Goal: Task Accomplishment & Management: Complete application form

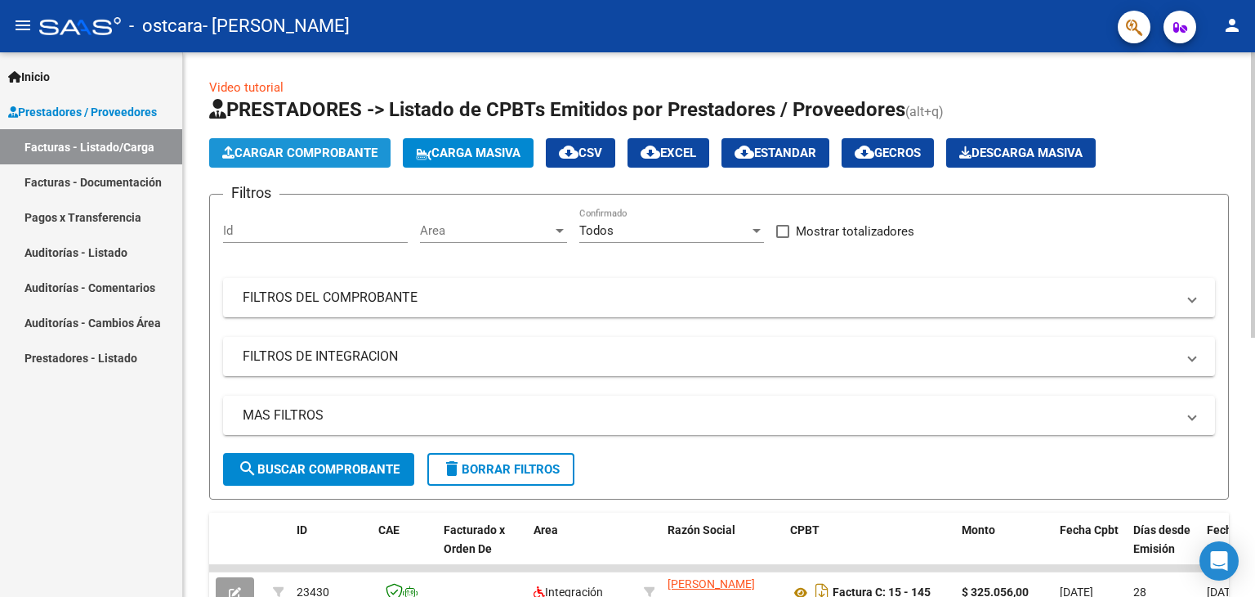
click at [307, 166] on button "Cargar Comprobante" at bounding box center [299, 152] width 181 height 29
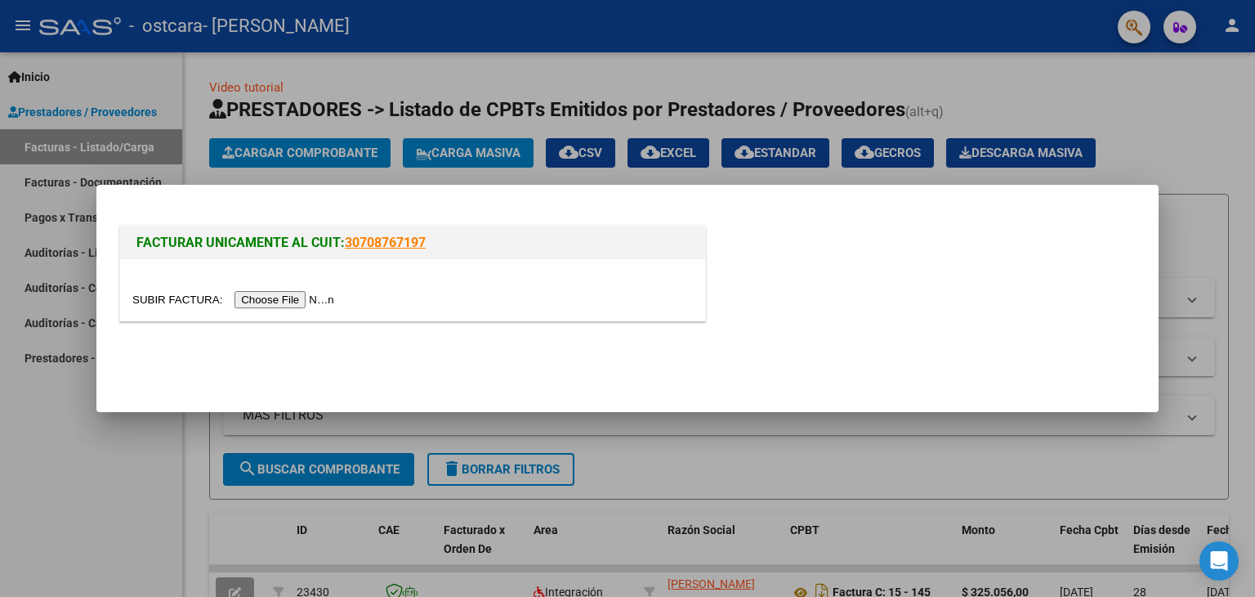
click at [318, 296] on input "file" at bounding box center [235, 299] width 207 height 17
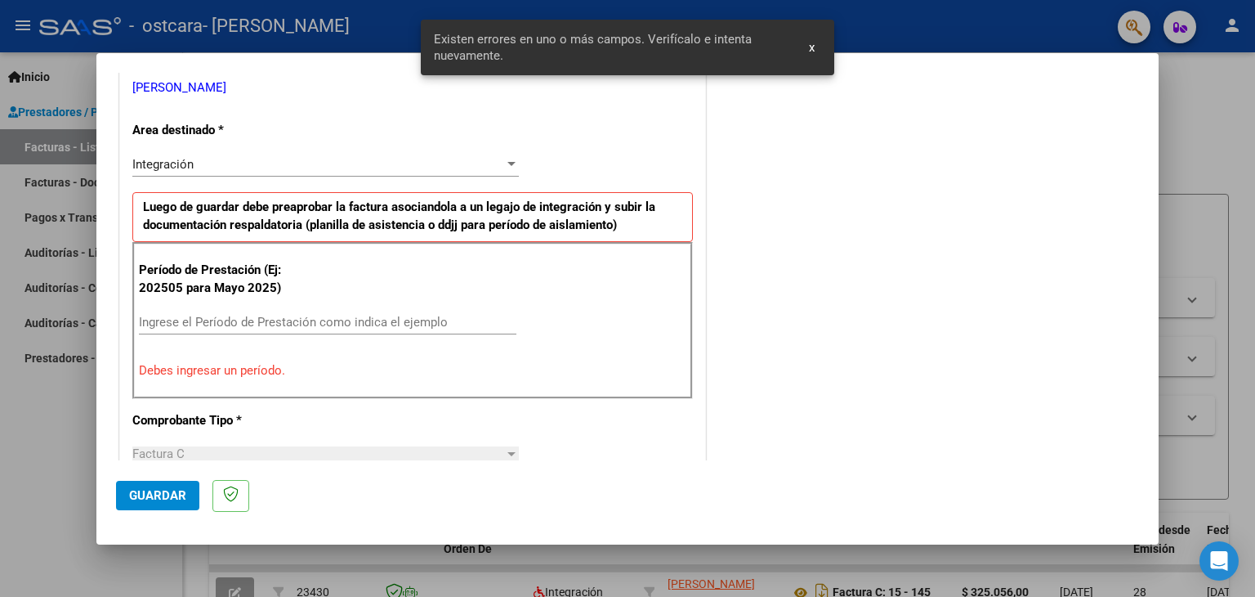
scroll to position [343, 0]
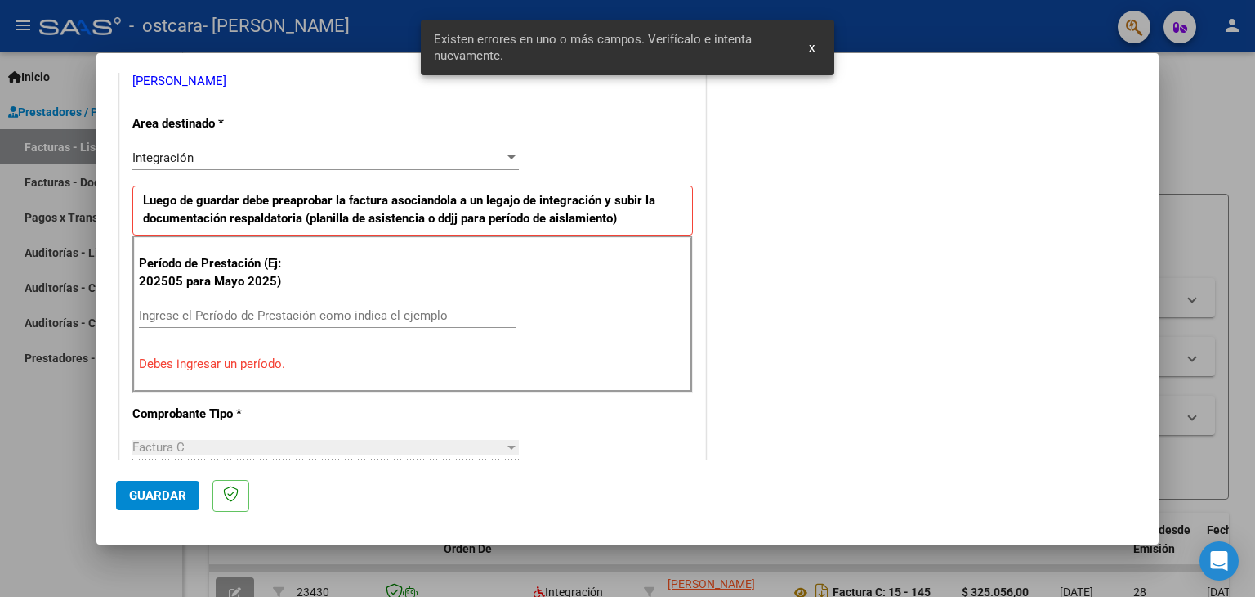
click at [220, 305] on div "Ingrese el Período de Prestación como indica el ejemplo" at bounding box center [328, 315] width 378 height 25
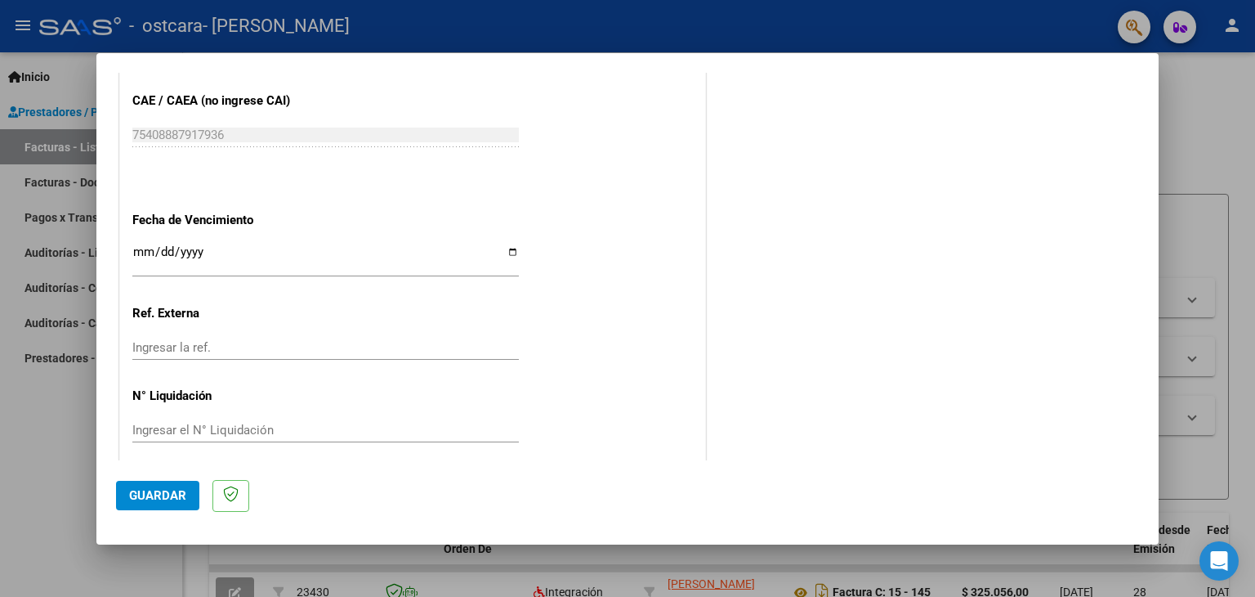
scroll to position [1048, 0]
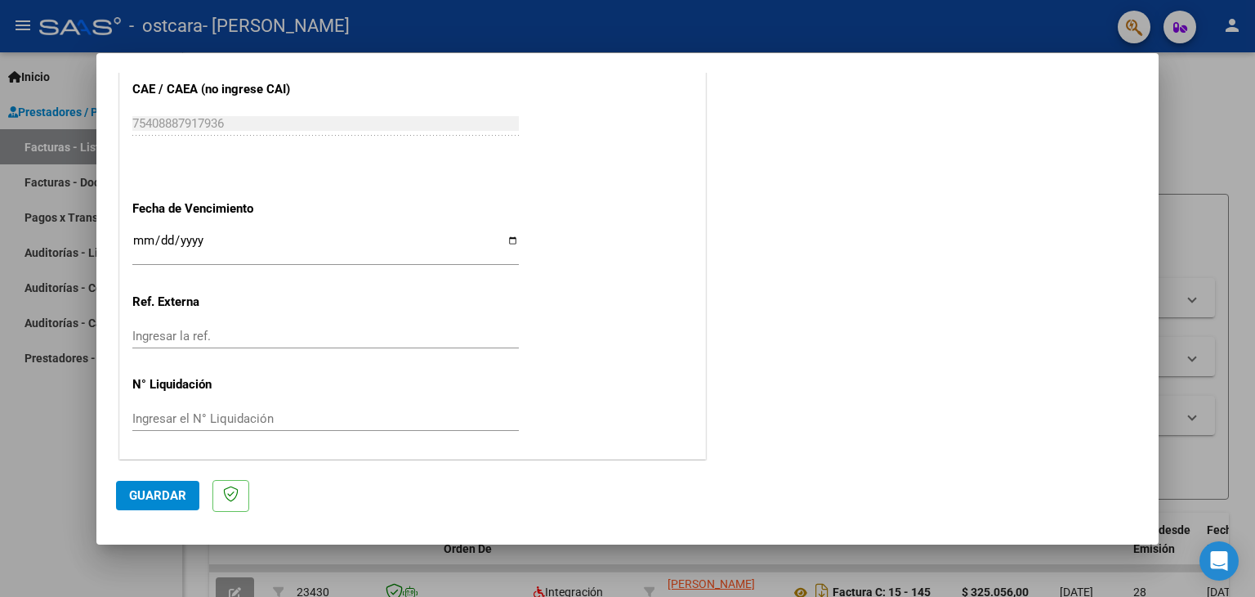
type input "202509"
click at [163, 488] on span "Guardar" at bounding box center [157, 495] width 57 height 15
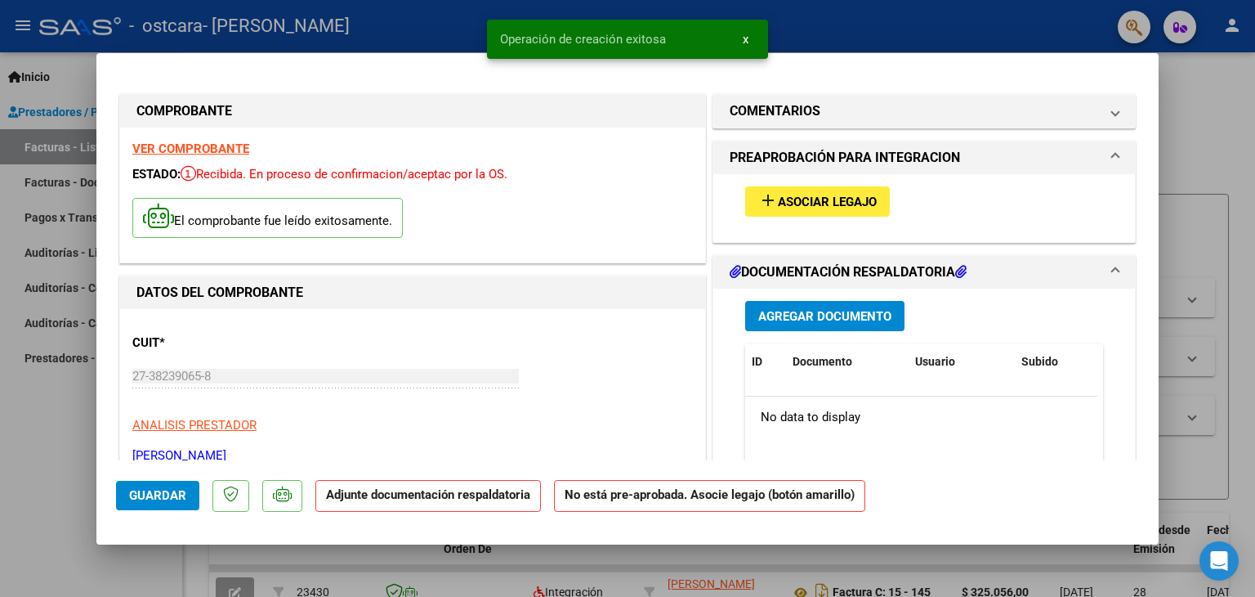
click at [843, 199] on span "Asociar Legajo" at bounding box center [827, 201] width 99 height 15
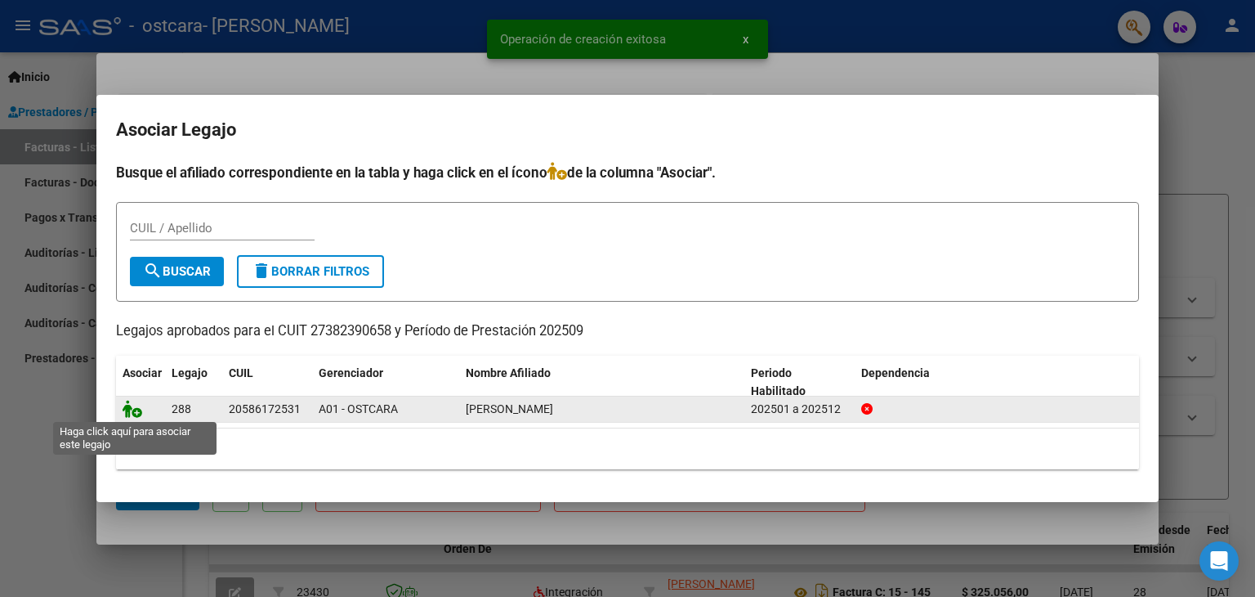
click at [127, 406] on icon at bounding box center [133, 409] width 20 height 18
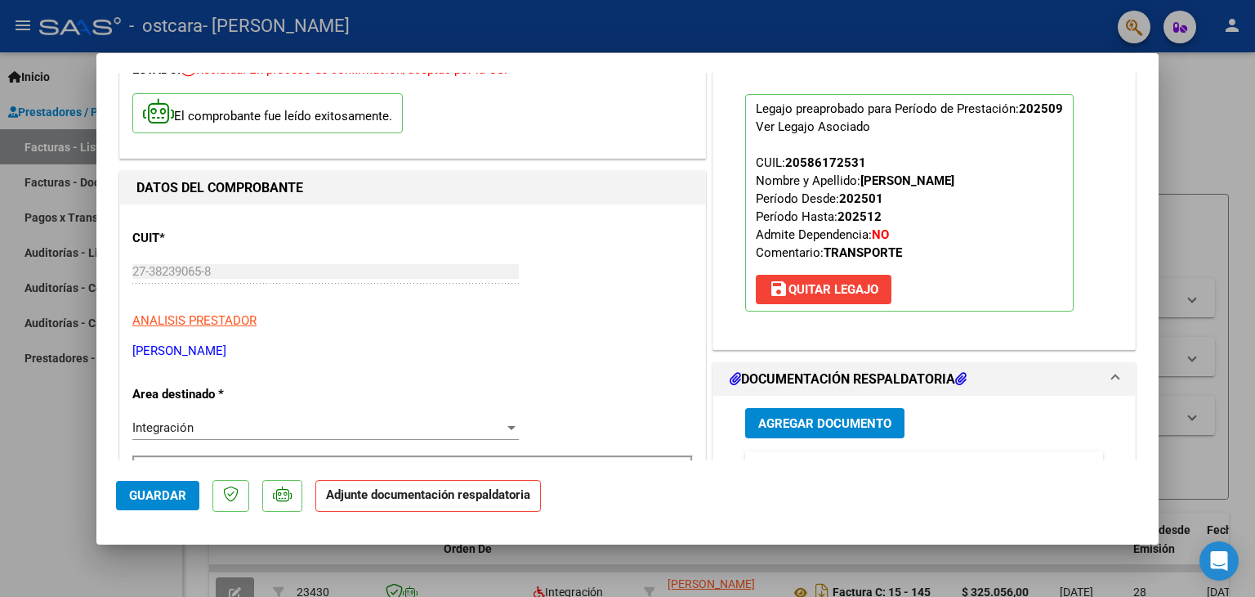
scroll to position [163, 0]
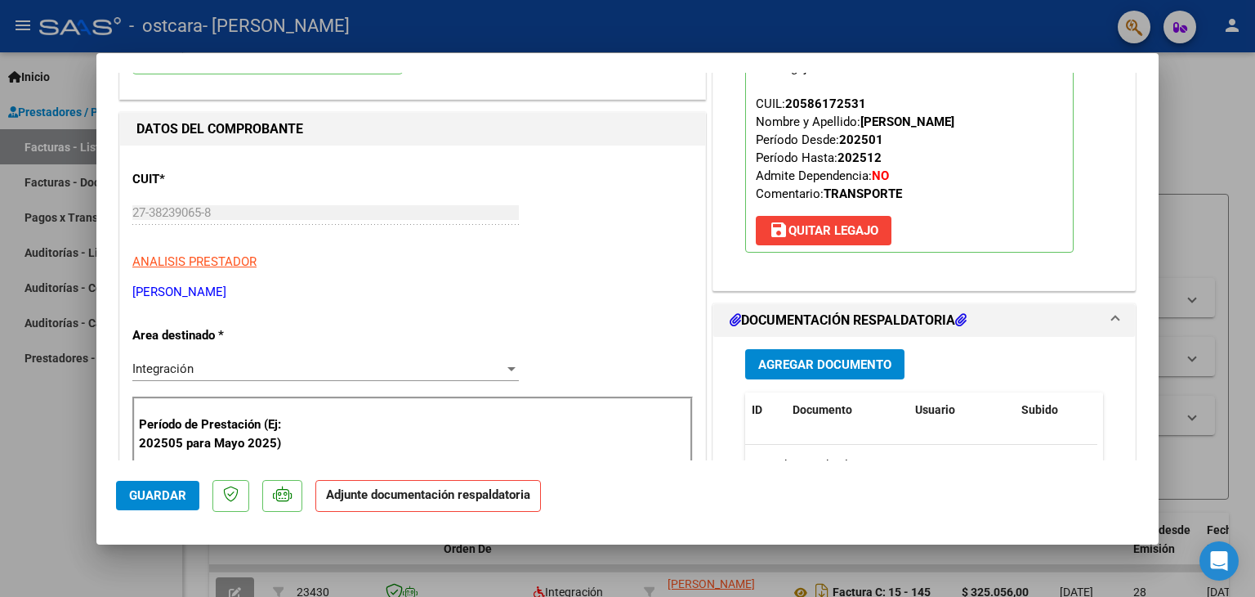
click at [823, 366] on span "Agregar Documento" at bounding box center [824, 364] width 133 height 15
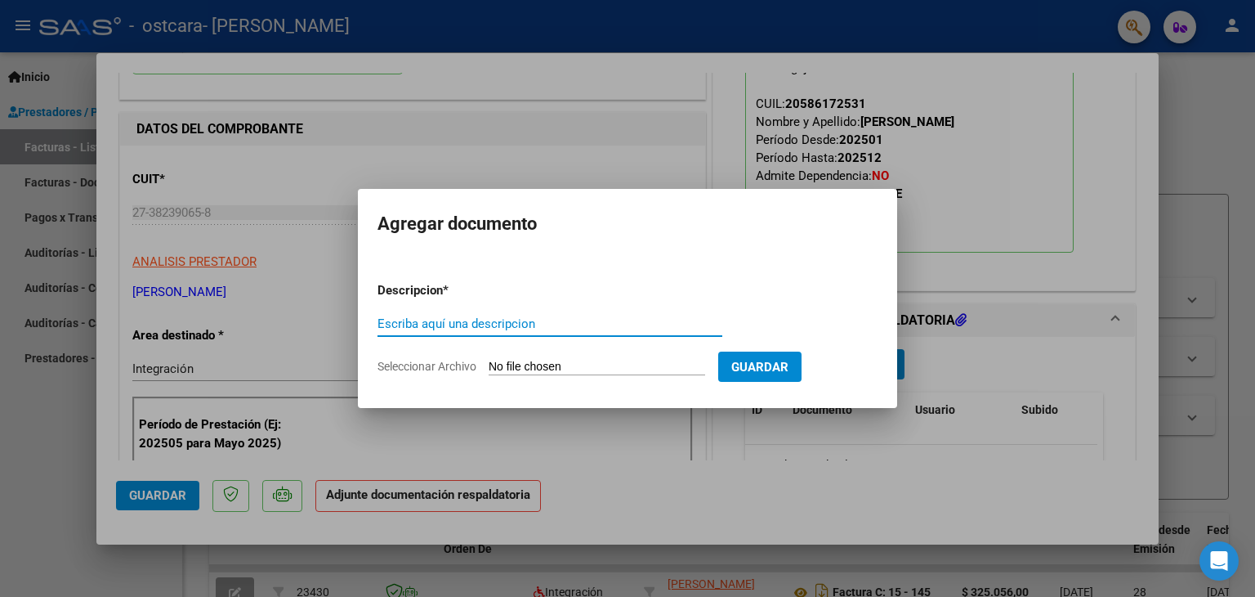
click at [543, 324] on input "Escriba aquí una descripcion" at bounding box center [550, 323] width 345 height 15
type input "planilla"
click at [604, 359] on app-file-uploader "Seleccionar Archivo" at bounding box center [548, 366] width 341 height 15
click at [603, 363] on input "Seleccionar Archivo" at bounding box center [597, 368] width 217 height 16
type input "C:\fakepath\Trejo [DATE].pdf"
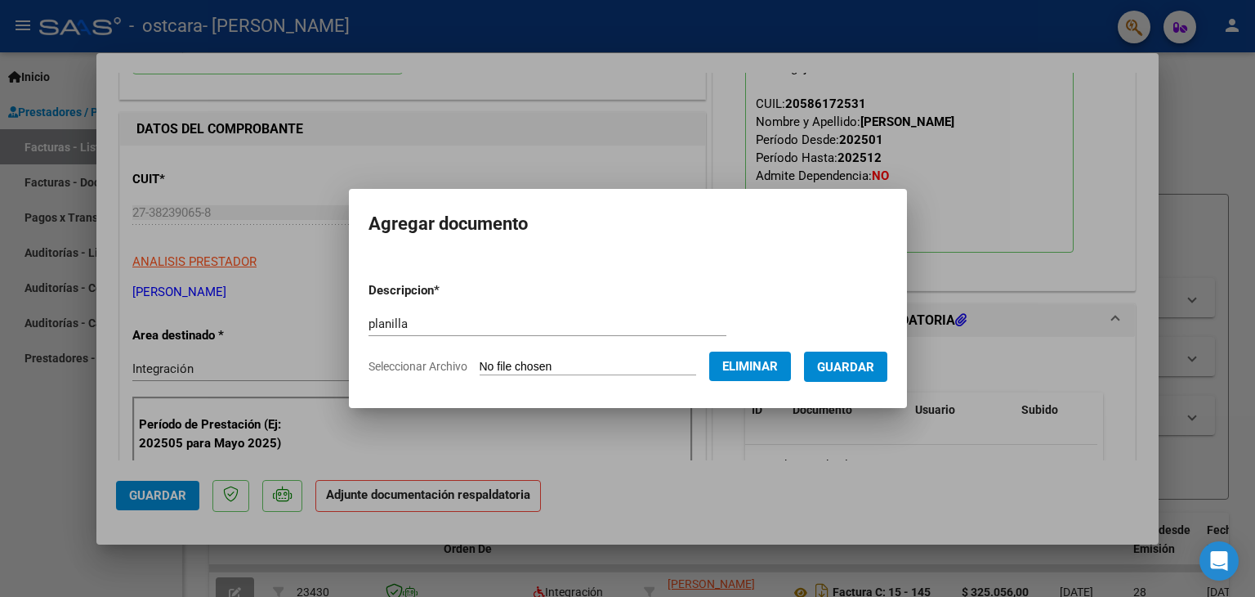
click at [860, 369] on span "Guardar" at bounding box center [845, 367] width 57 height 15
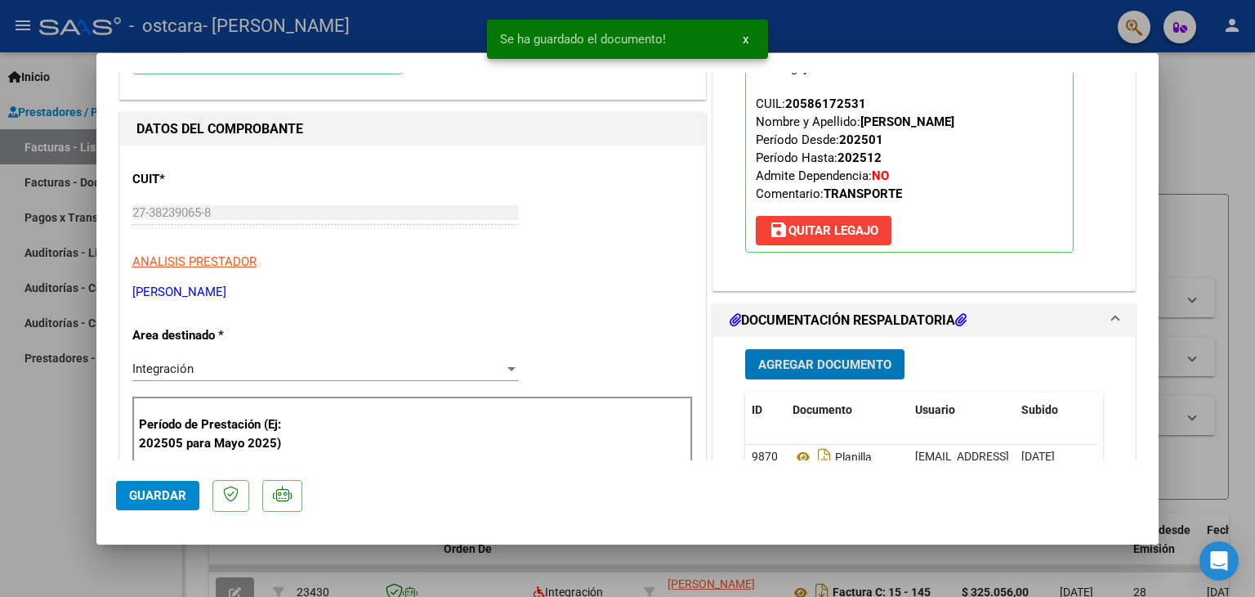
scroll to position [572, 0]
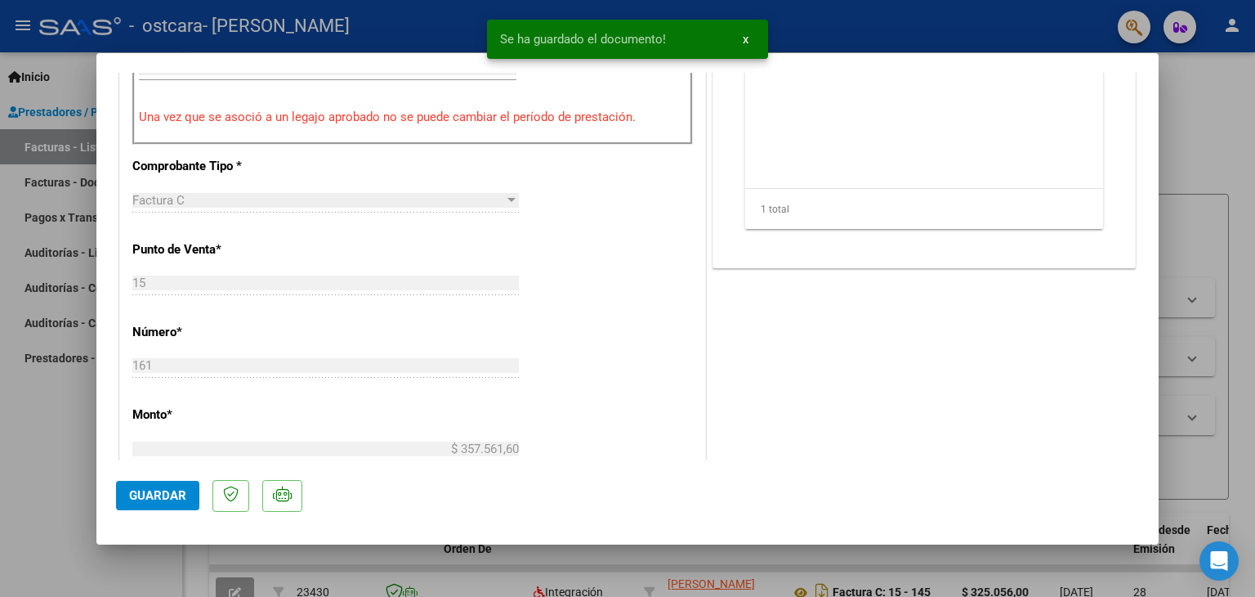
click at [163, 488] on span "Guardar" at bounding box center [157, 495] width 57 height 15
click at [1213, 161] on div at bounding box center [627, 298] width 1255 height 597
type input "$ 0,00"
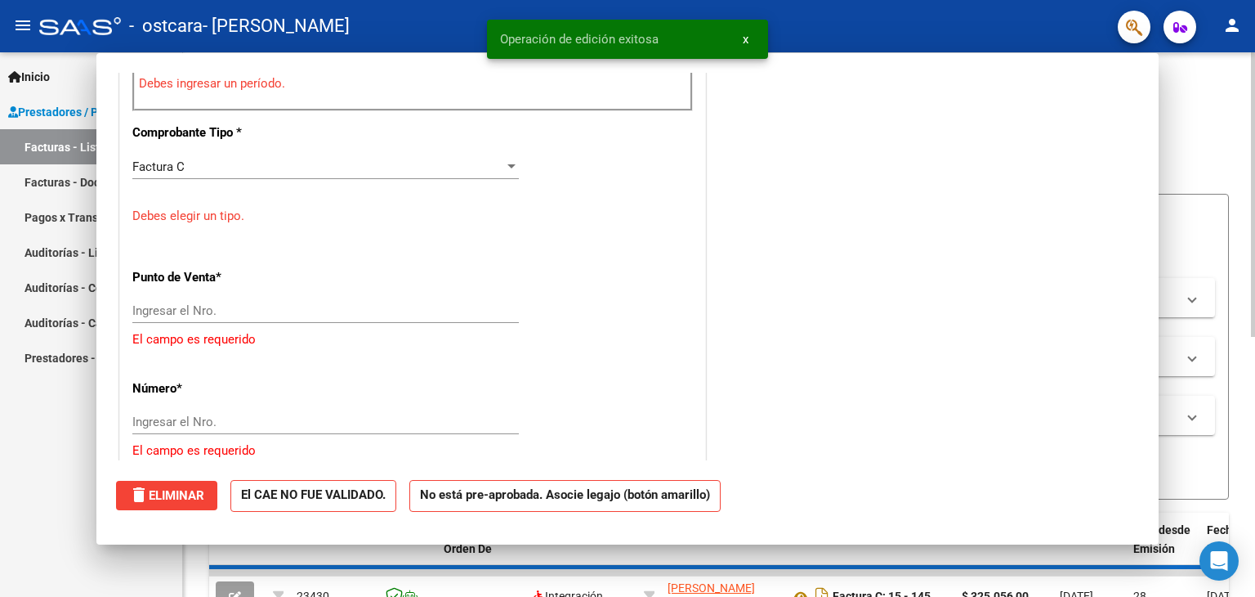
scroll to position [539, 0]
